Goal: Contribute content

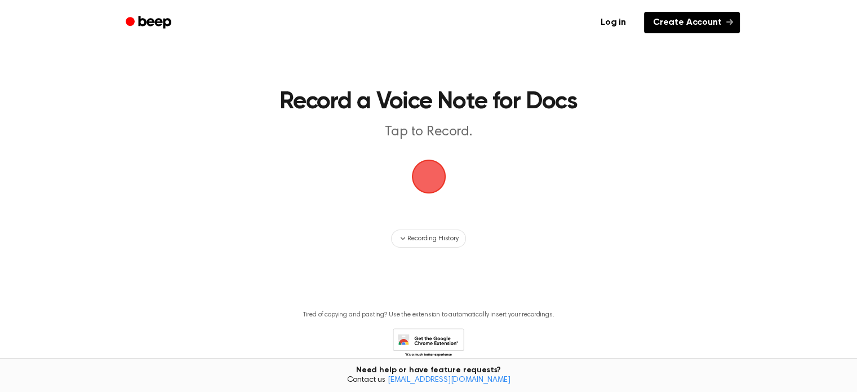
click at [679, 28] on link "Create Account" at bounding box center [692, 22] width 96 height 21
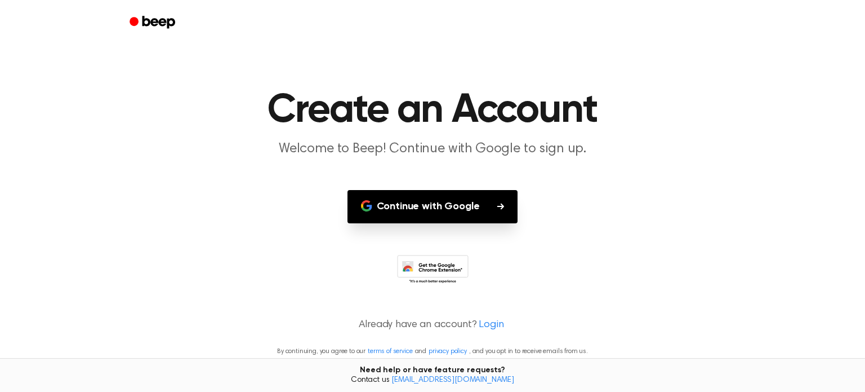
click at [484, 215] on button "Continue with Google" at bounding box center [433, 206] width 171 height 33
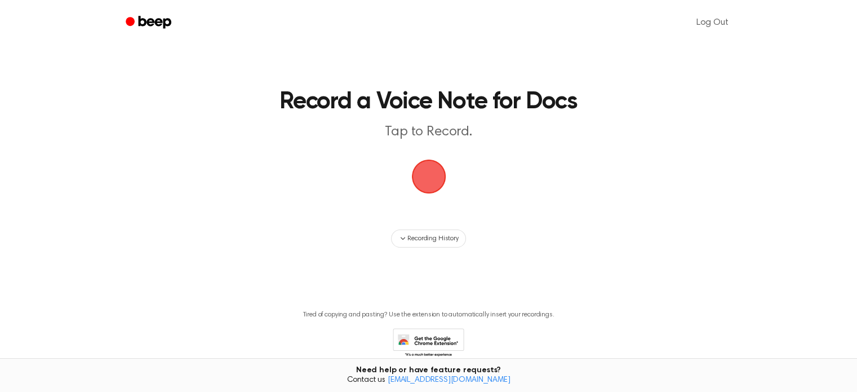
click at [433, 184] on span "button" at bounding box center [428, 176] width 38 height 38
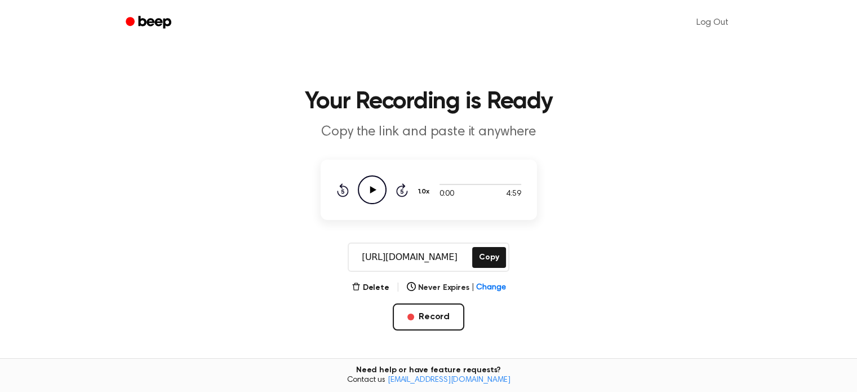
click at [381, 195] on icon "Play Audio" at bounding box center [372, 189] width 29 height 29
click at [381, 195] on icon "Pause Audio" at bounding box center [372, 189] width 29 height 29
click at [376, 286] on button "Delete" at bounding box center [371, 288] width 38 height 12
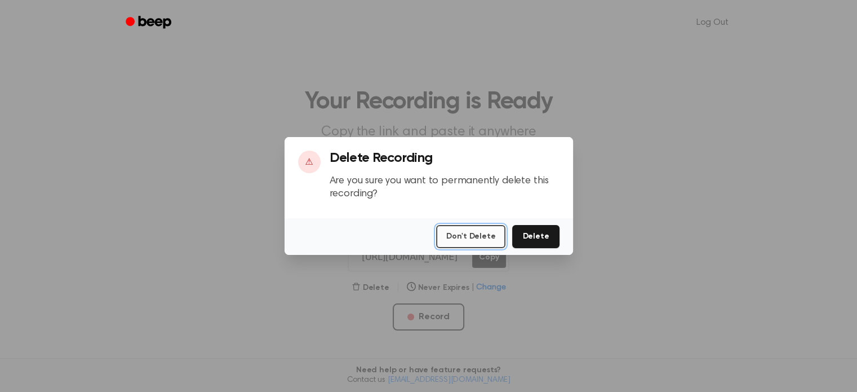
click at [496, 230] on button "Don't Delete" at bounding box center [470, 236] width 69 height 23
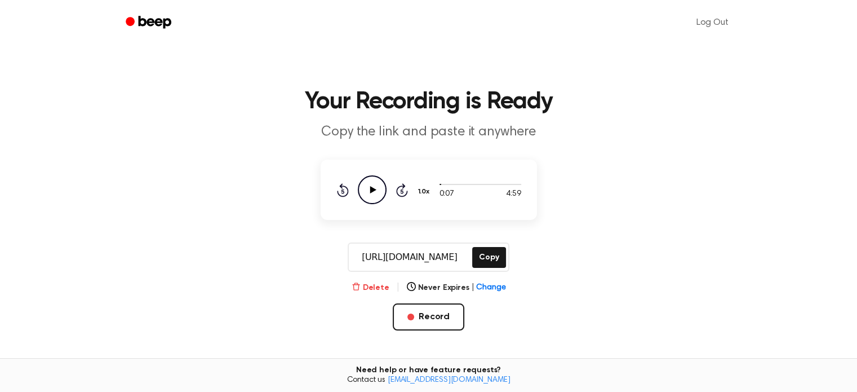
click at [385, 285] on button "Delete" at bounding box center [371, 288] width 38 height 12
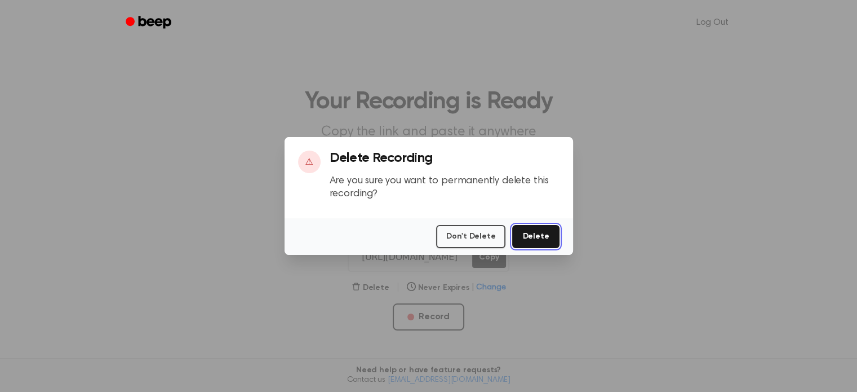
click at [545, 233] on button "Delete" at bounding box center [535, 236] width 47 height 23
